Goal: Transaction & Acquisition: Purchase product/service

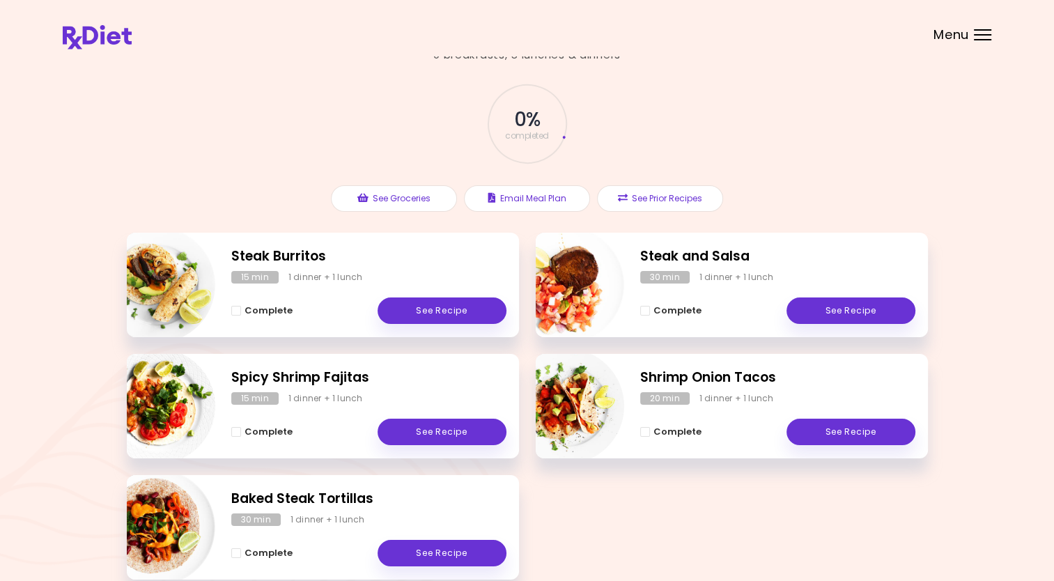
scroll to position [70, 0]
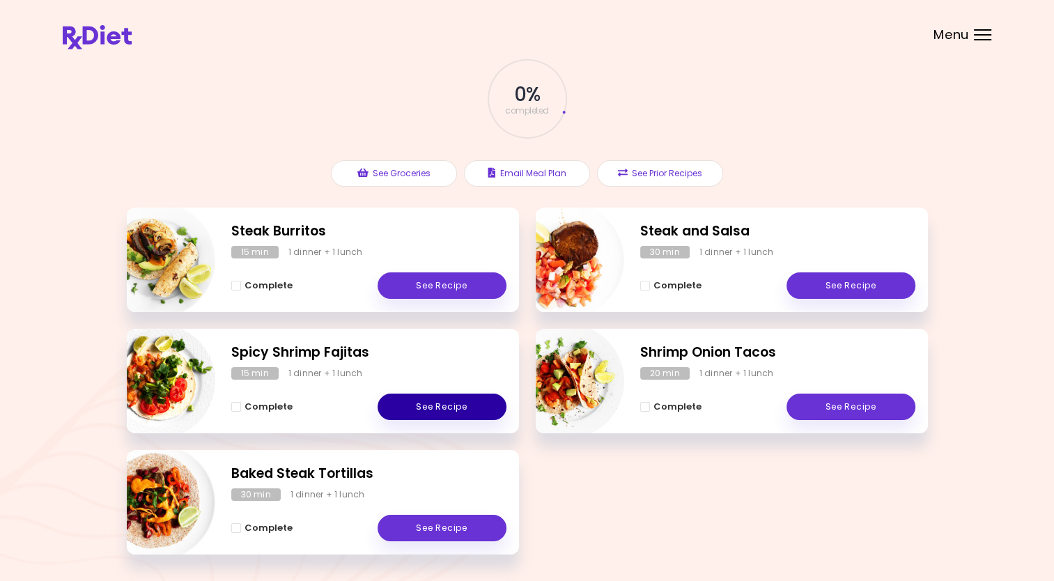
click at [436, 406] on link "See Recipe" at bounding box center [442, 407] width 129 height 26
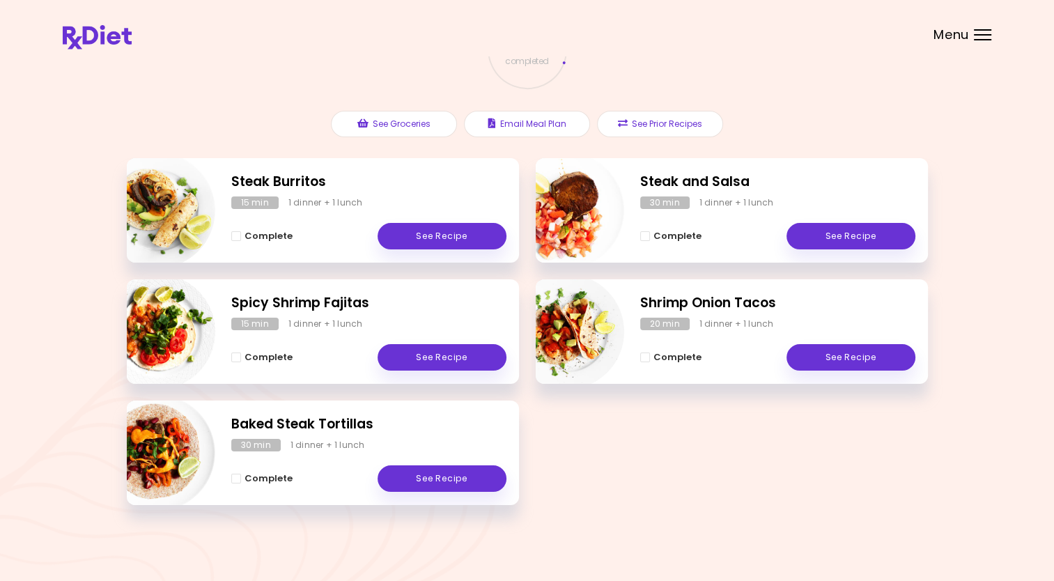
scroll to position [49, 0]
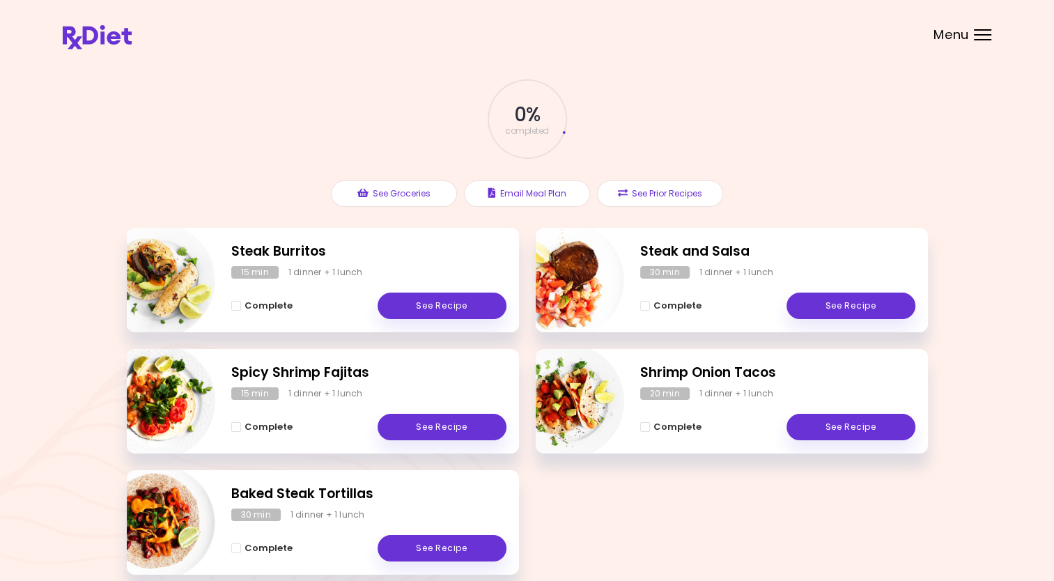
click at [981, 36] on div "Menu" at bounding box center [982, 34] width 17 height 11
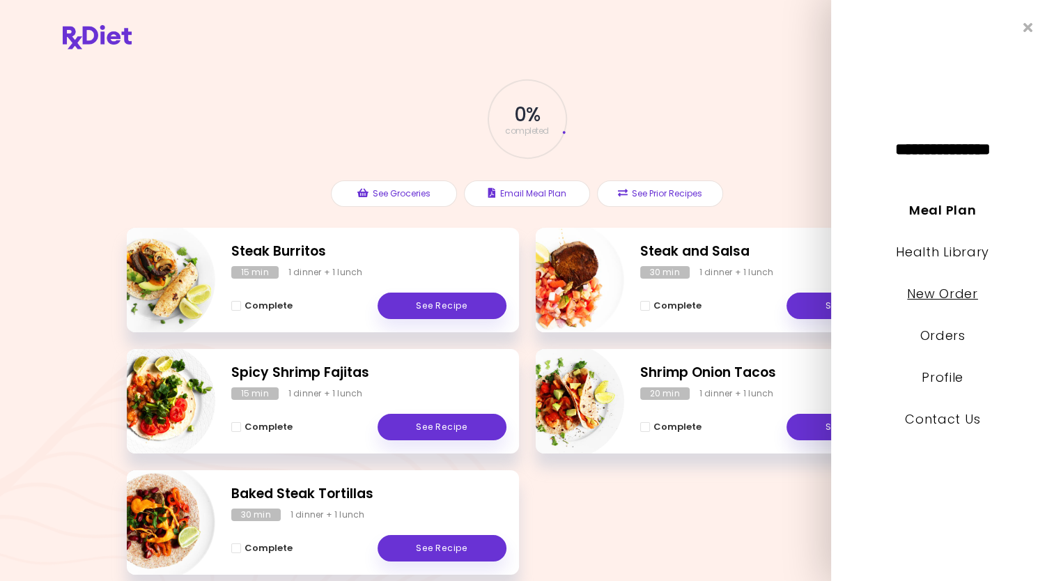
click at [928, 296] on link "New Order" at bounding box center [942, 293] width 70 height 17
